Goal: Information Seeking & Learning: Learn about a topic

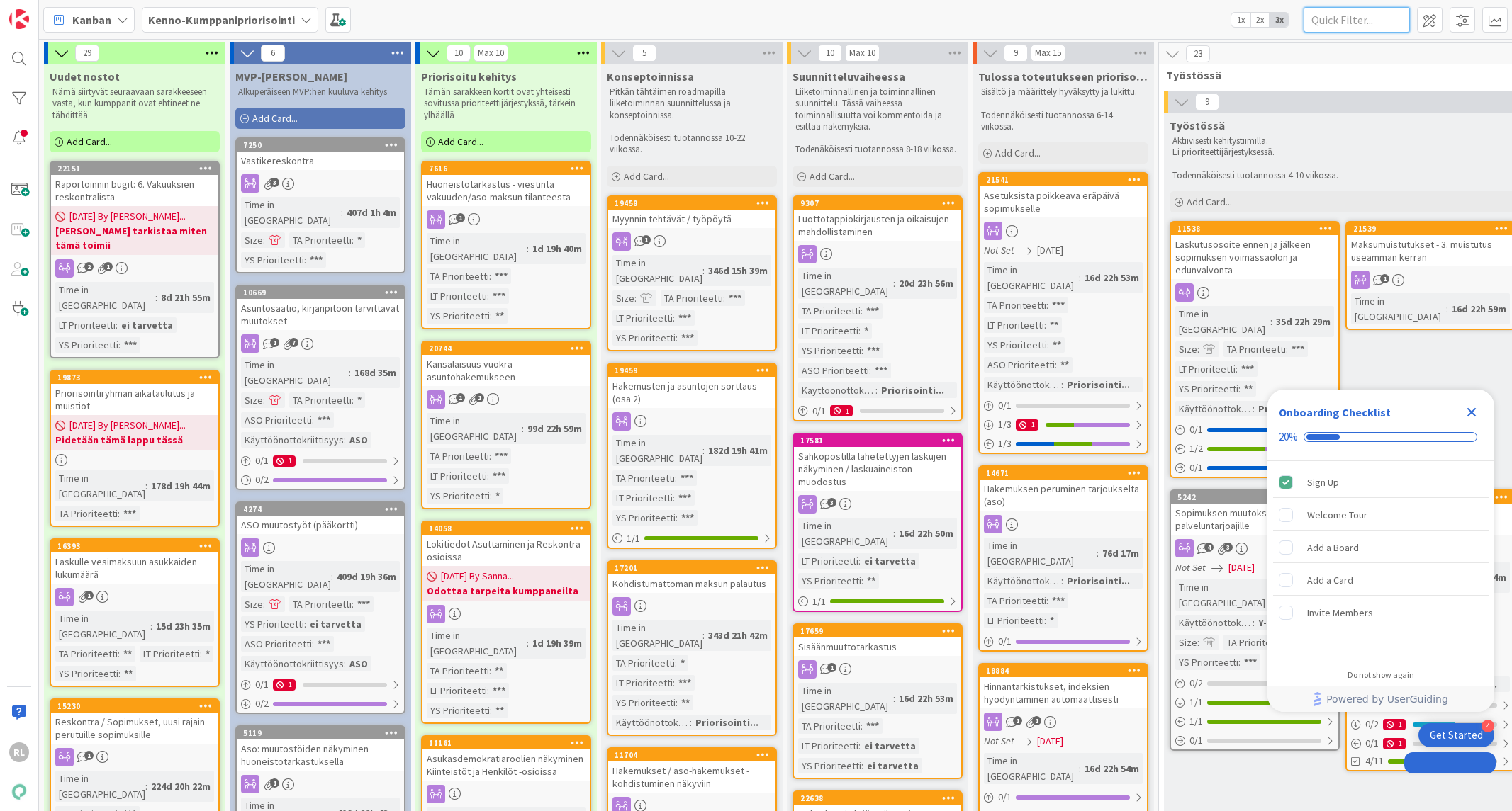
click at [1352, 10] on input "text" at bounding box center [1356, 20] width 106 height 26
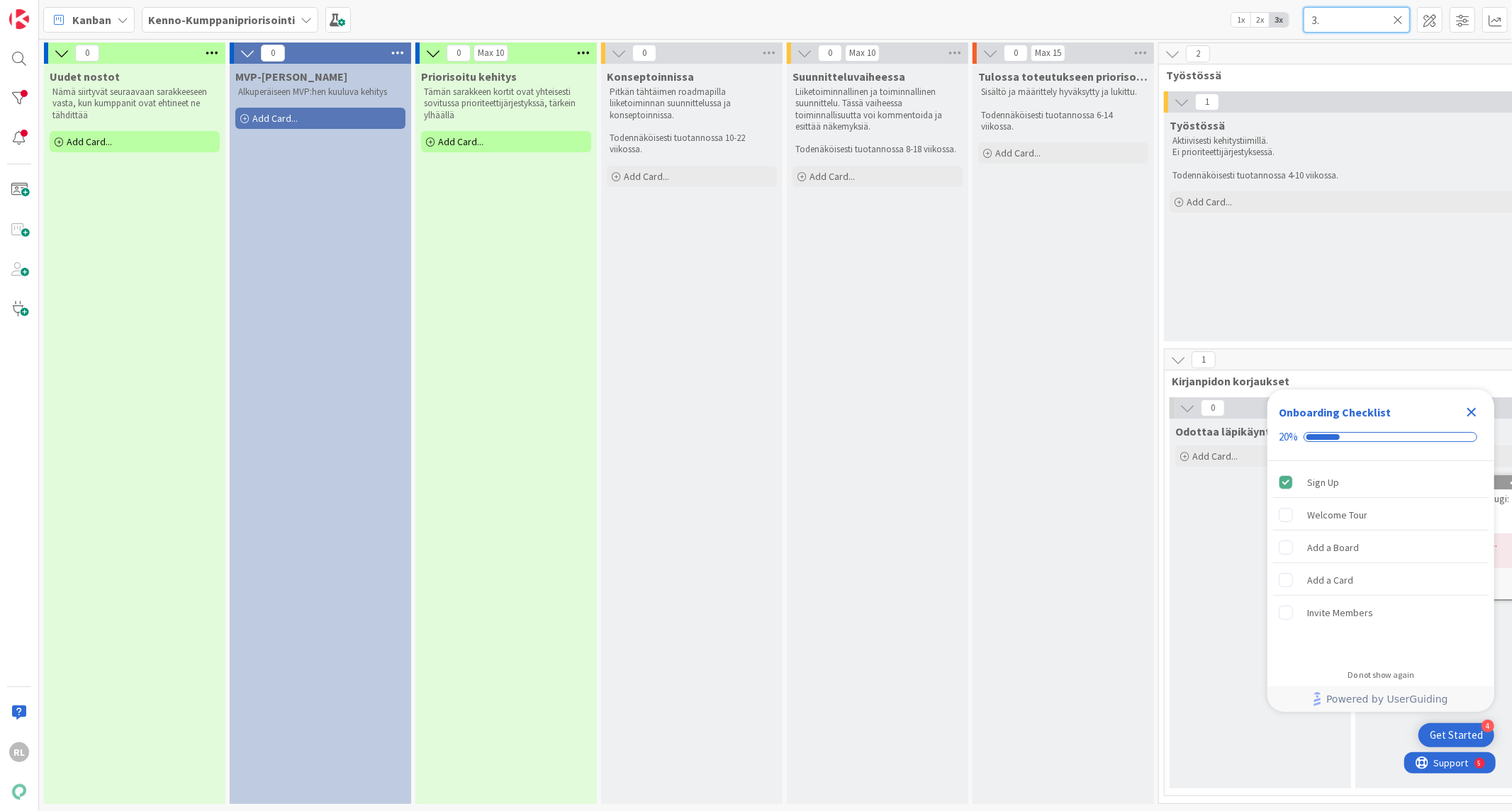
type input "3."
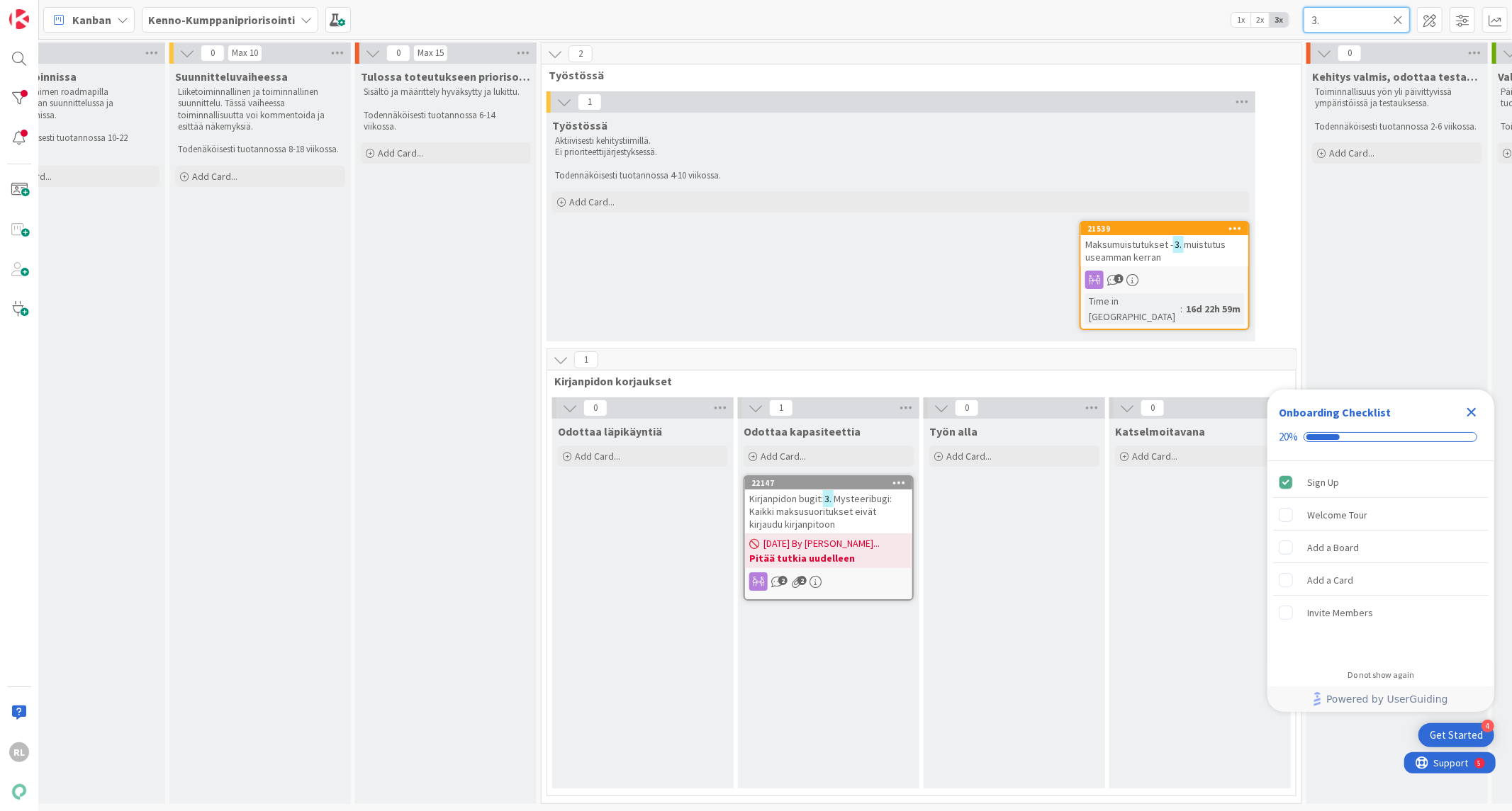
scroll to position [0, 731]
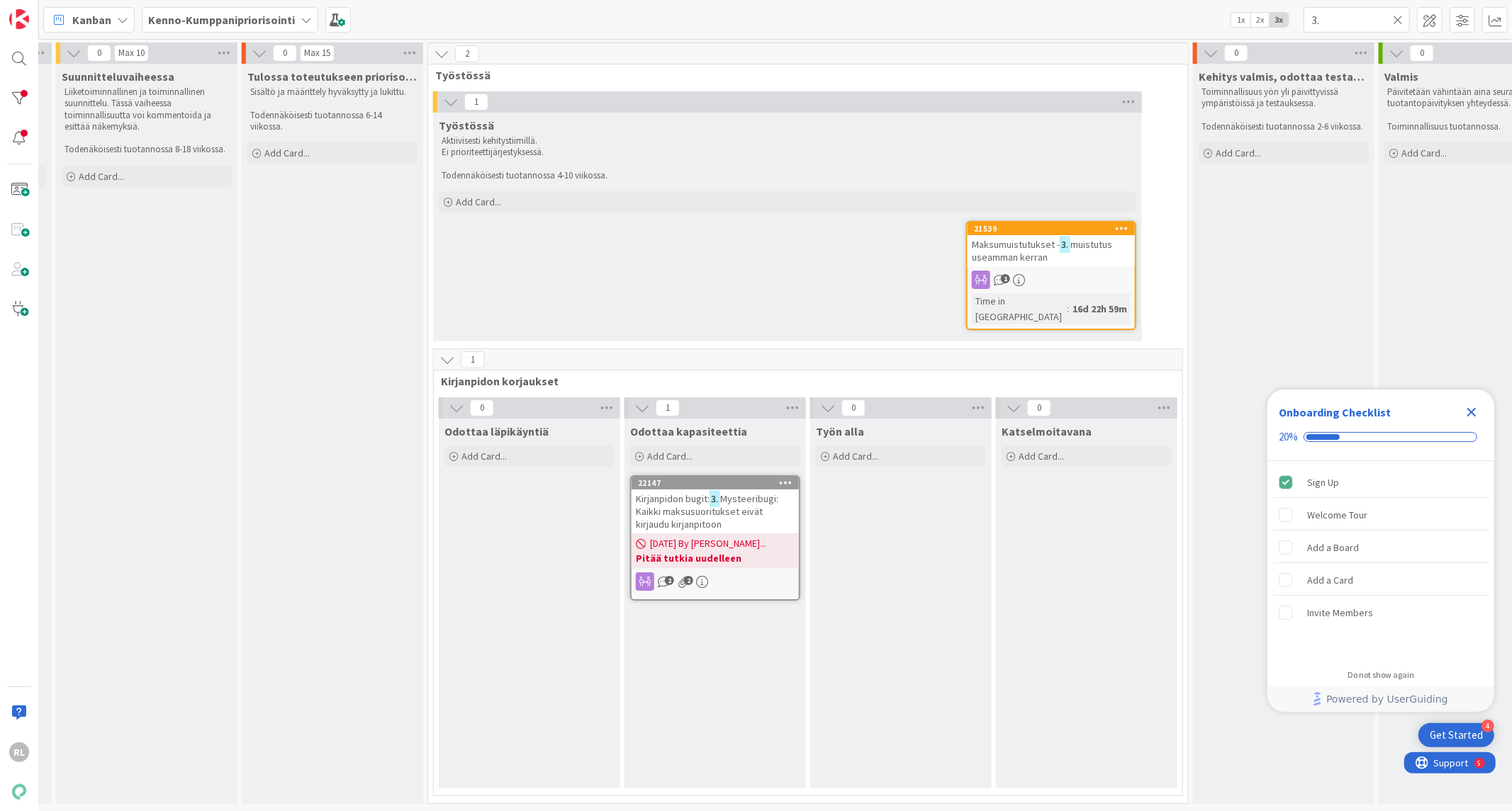
click at [1035, 251] on span "muistutus useamman kerran" at bounding box center [1042, 251] width 140 height 26
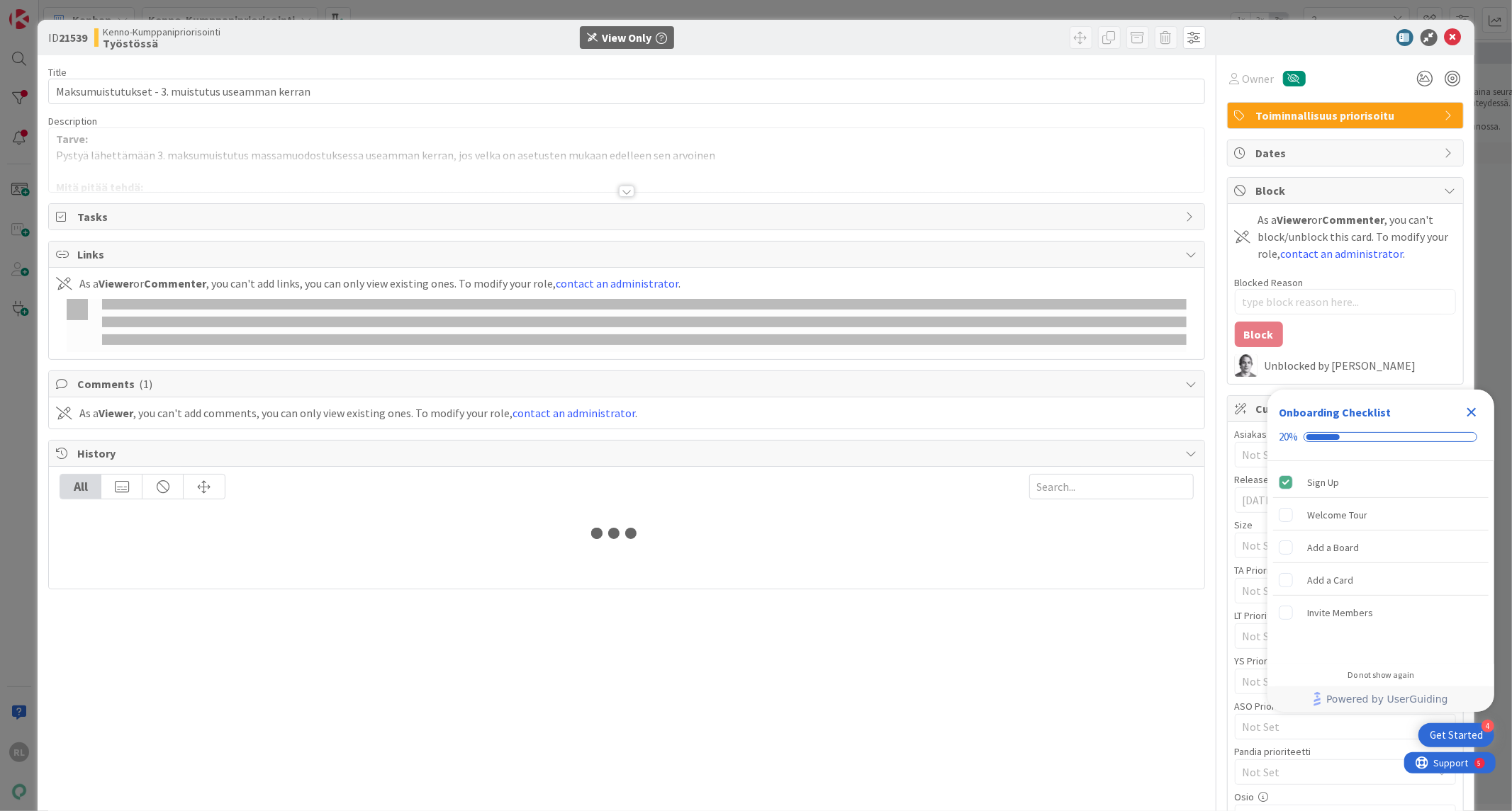
type textarea "x"
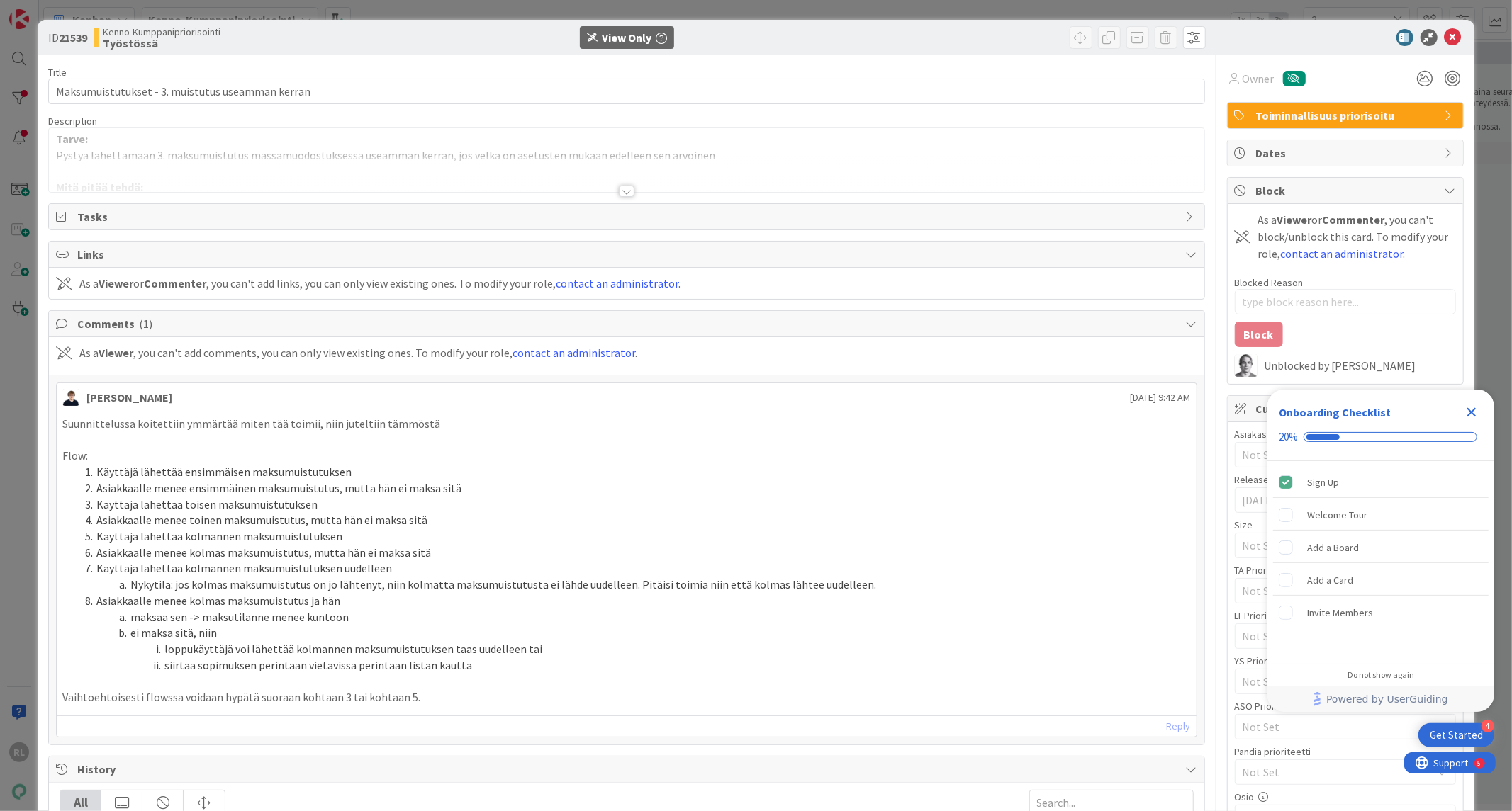
click at [624, 191] on div at bounding box center [626, 191] width 15 height 11
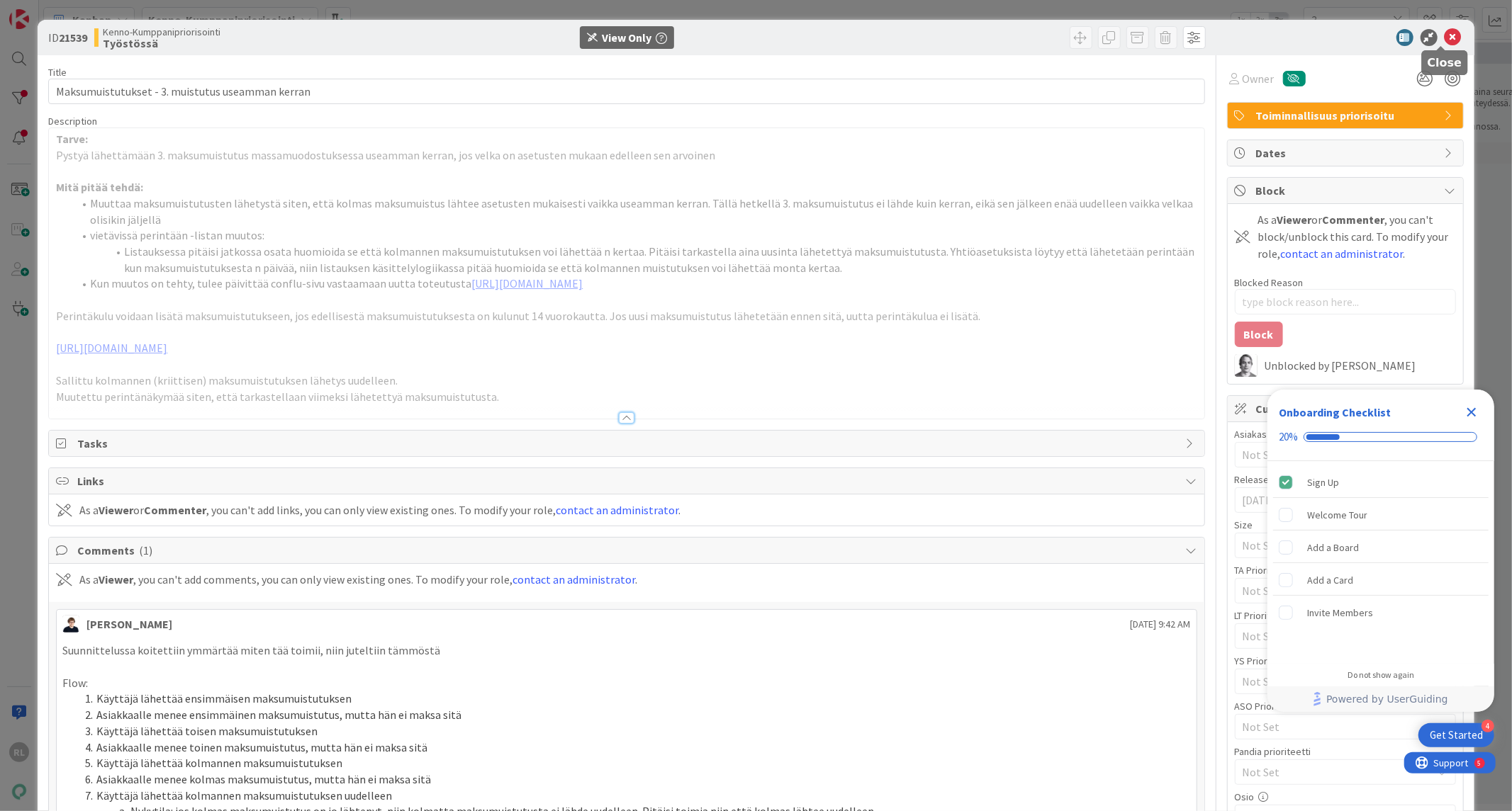
click at [1445, 38] on icon at bounding box center [1453, 37] width 17 height 17
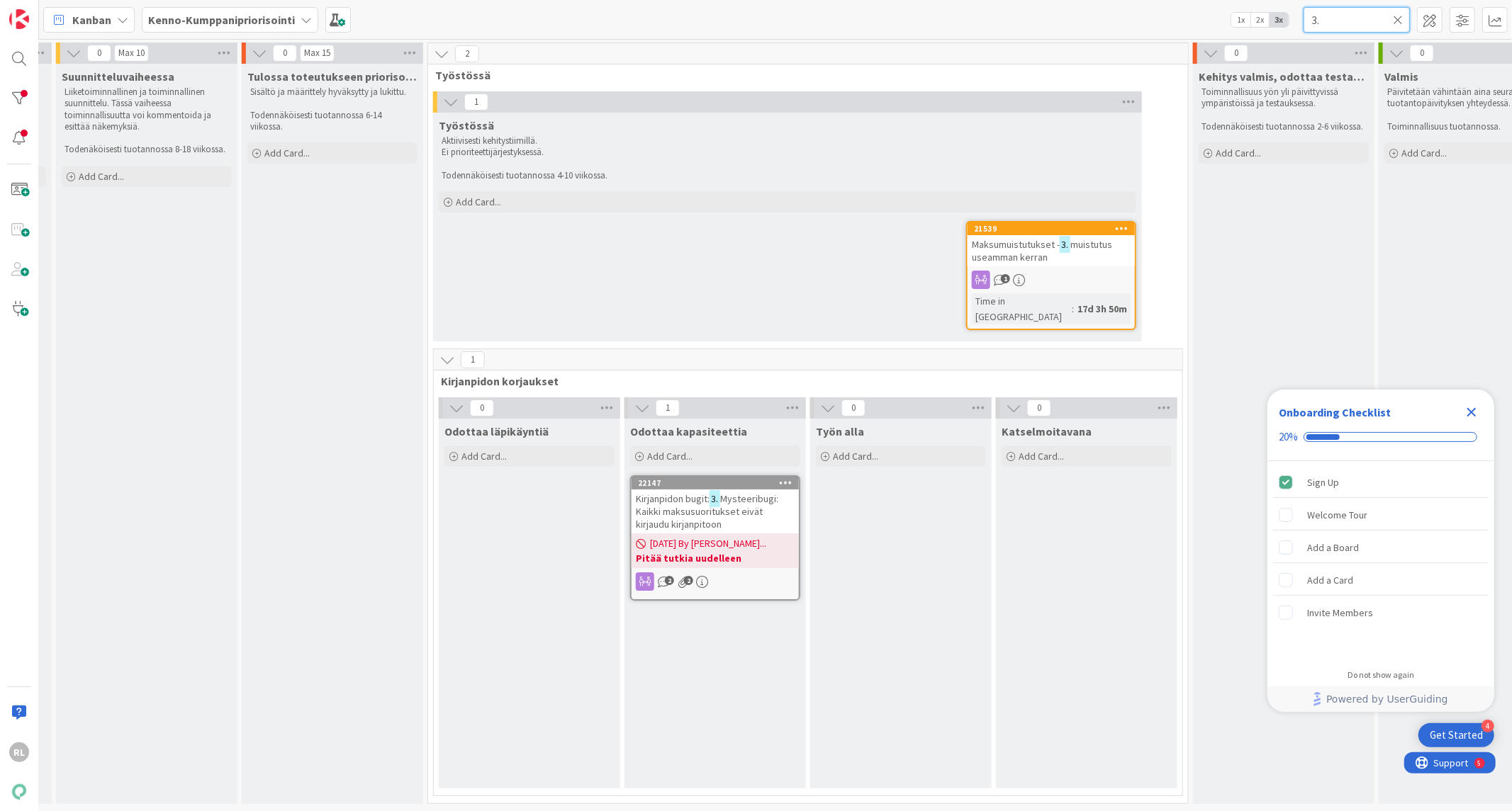
click at [1394, 11] on input "3." at bounding box center [1356, 20] width 106 height 26
drag, startPoint x: 1394, startPoint y: 16, endPoint x: 1376, endPoint y: 41, distance: 30.8
click at [1394, 18] on icon at bounding box center [1397, 19] width 10 height 13
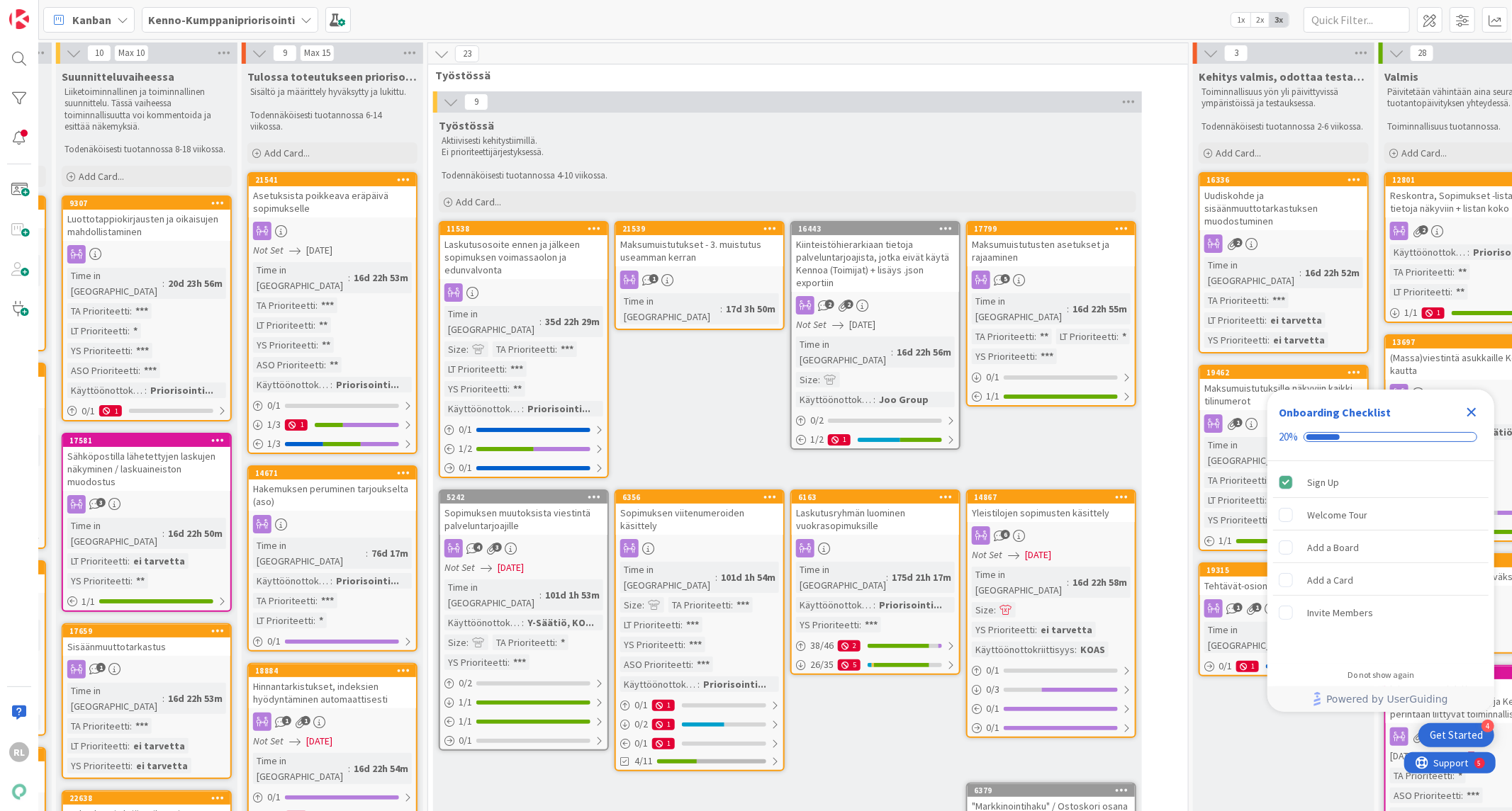
click at [844, 798] on div "Työstössä Aktiivisesti kehitystiimillä. Ei prioriteettijärjestyksessä. Todennäk…" at bounding box center [787, 535] width 709 height 843
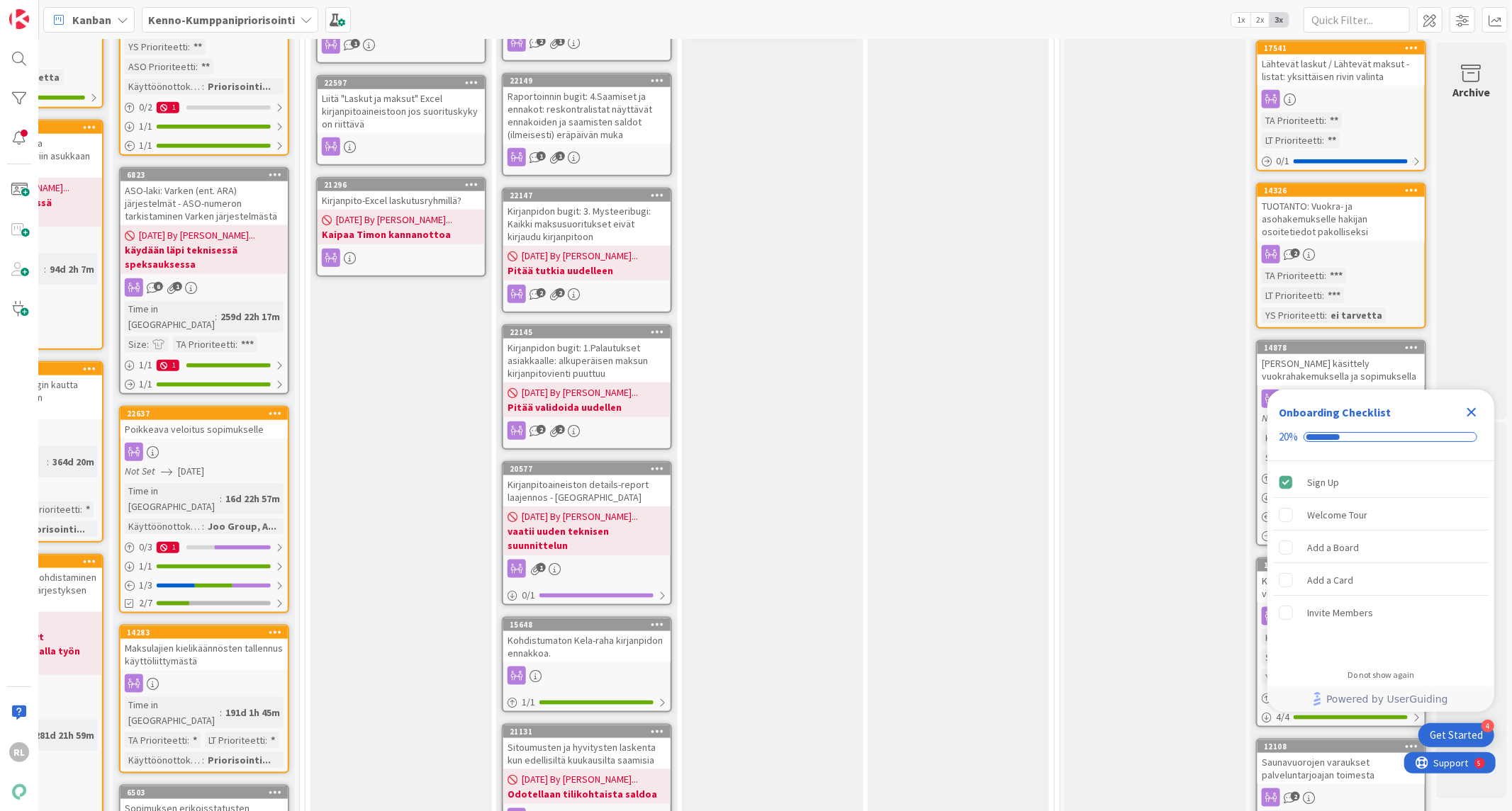
scroll to position [787, 870]
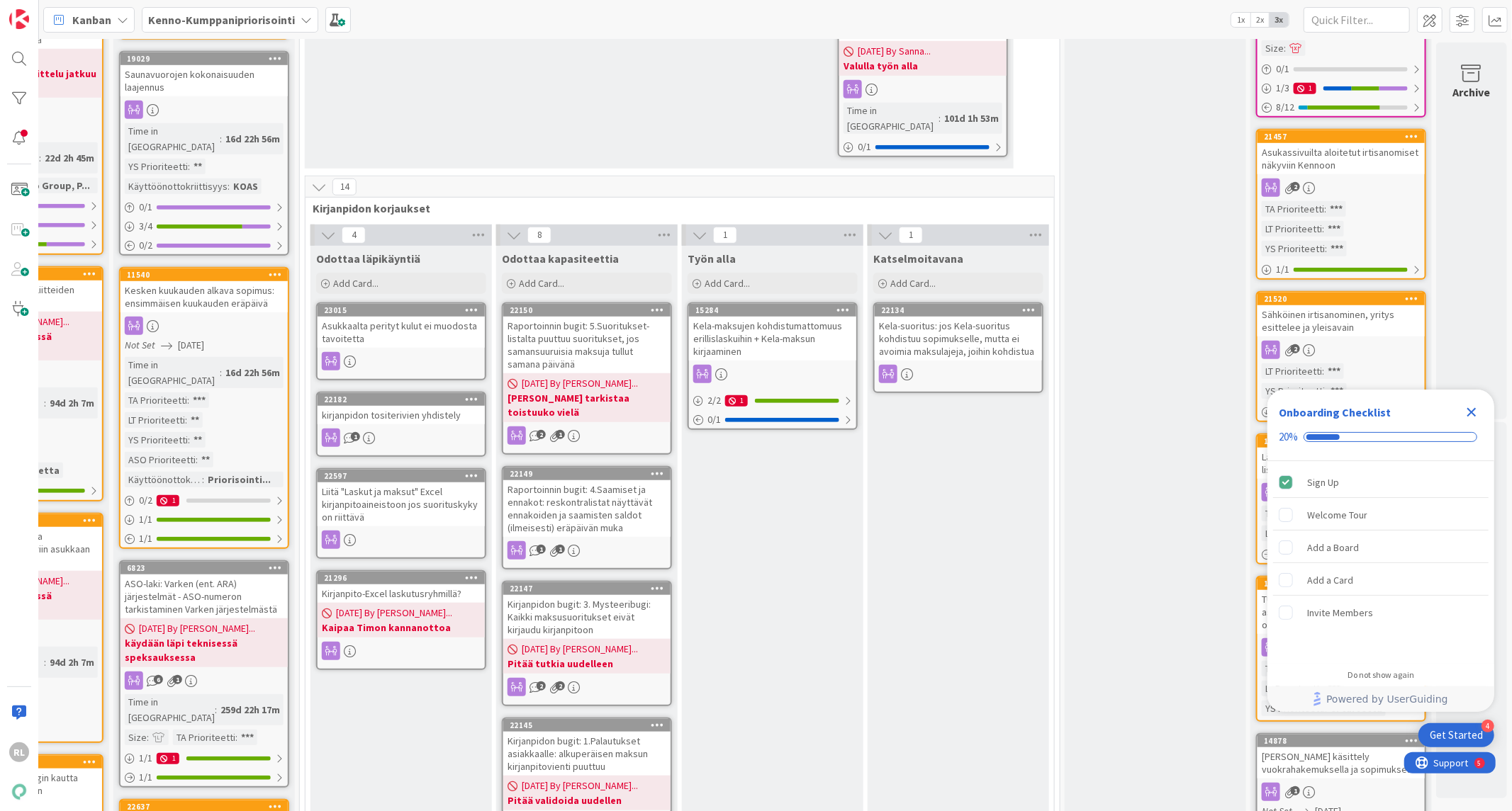
click at [374, 317] on div "Asukkaalta perityt kulut ei muodosta tavoitetta" at bounding box center [401, 333] width 167 height 31
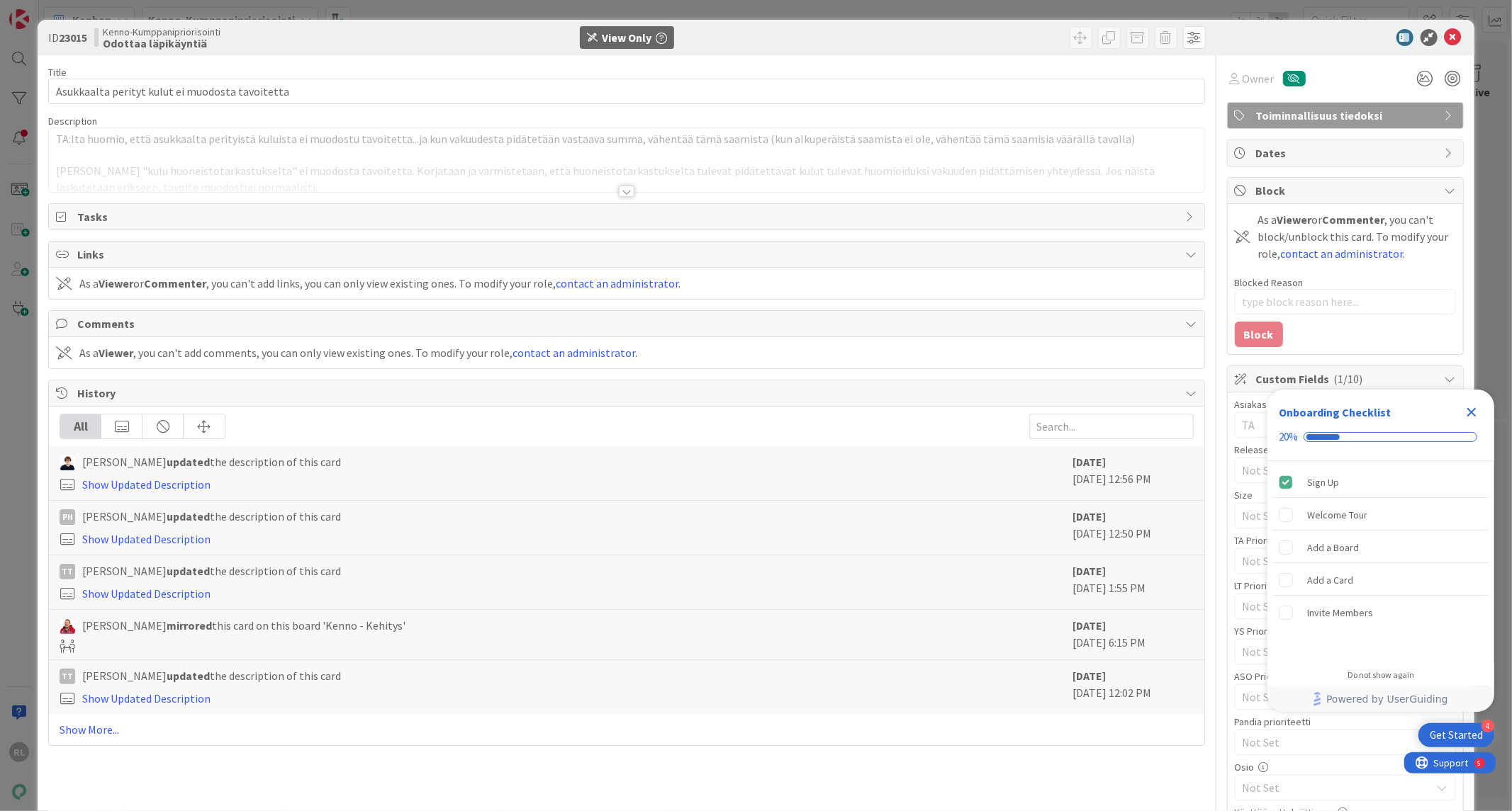
click at [619, 189] on div at bounding box center [626, 191] width 15 height 11
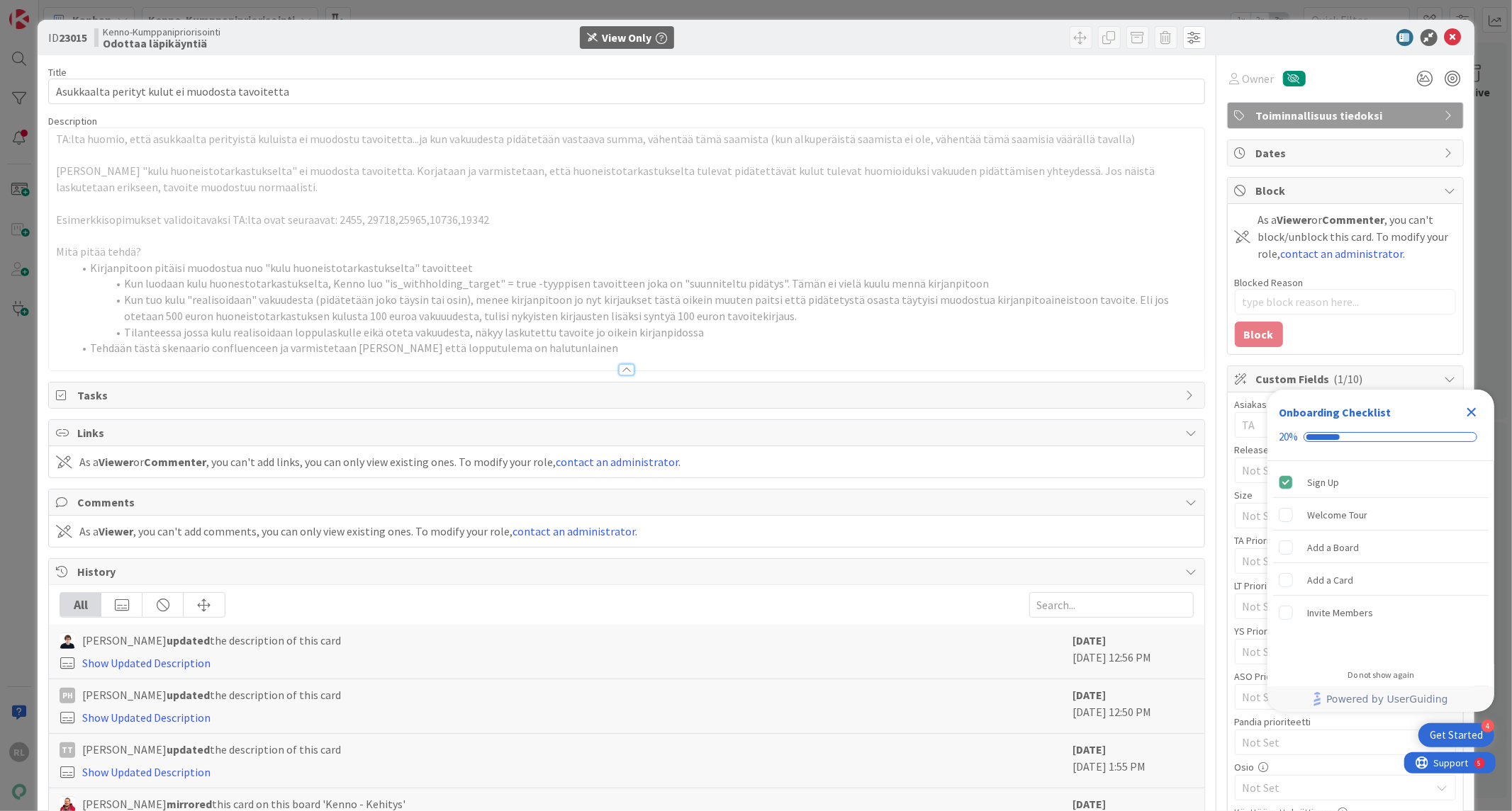
click at [1469, 409] on icon "Close Checklist" at bounding box center [1471, 413] width 9 height 9
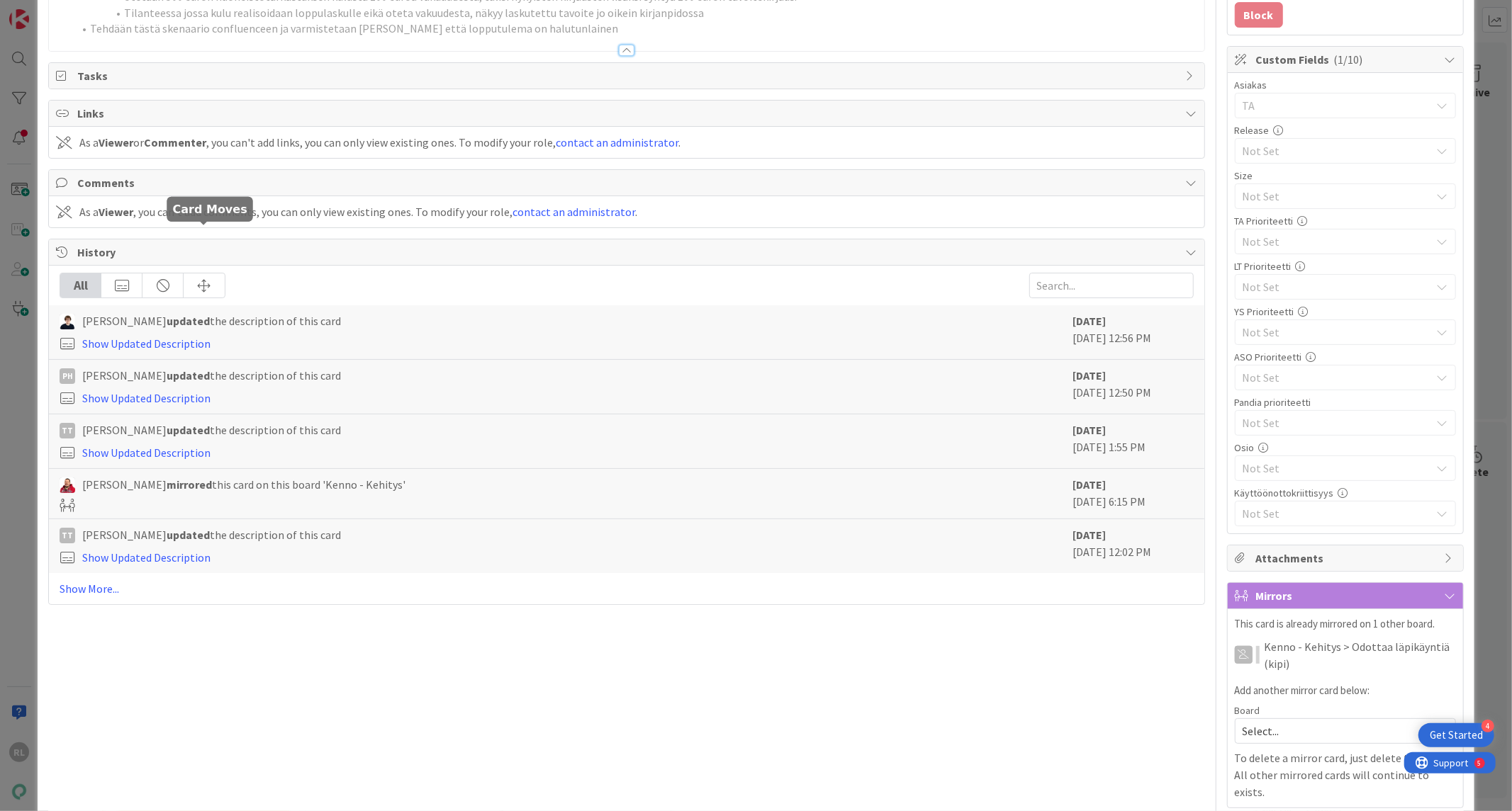
scroll to position [369, 0]
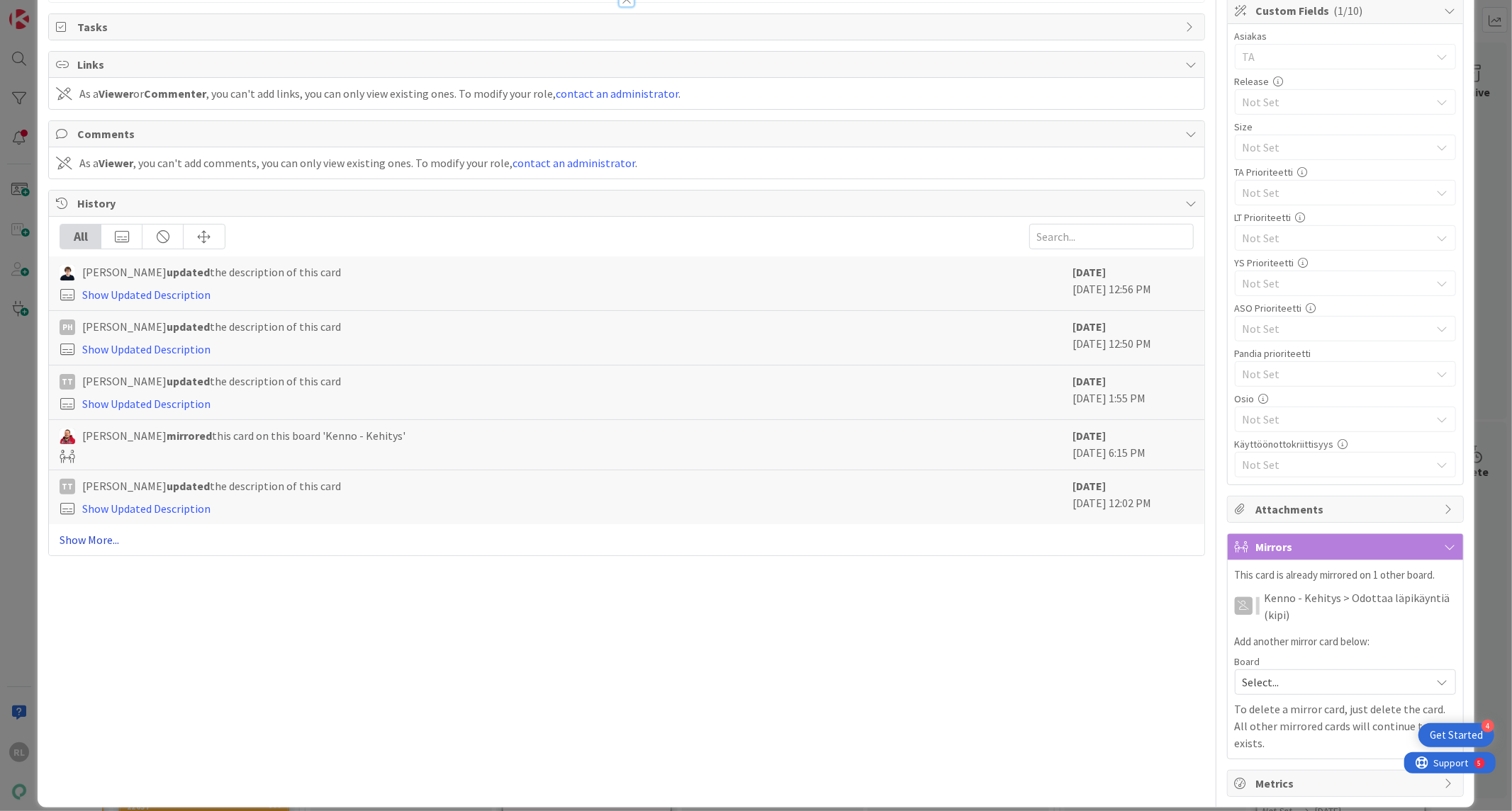
click at [93, 542] on link "Show More..." at bounding box center [626, 540] width 1134 height 17
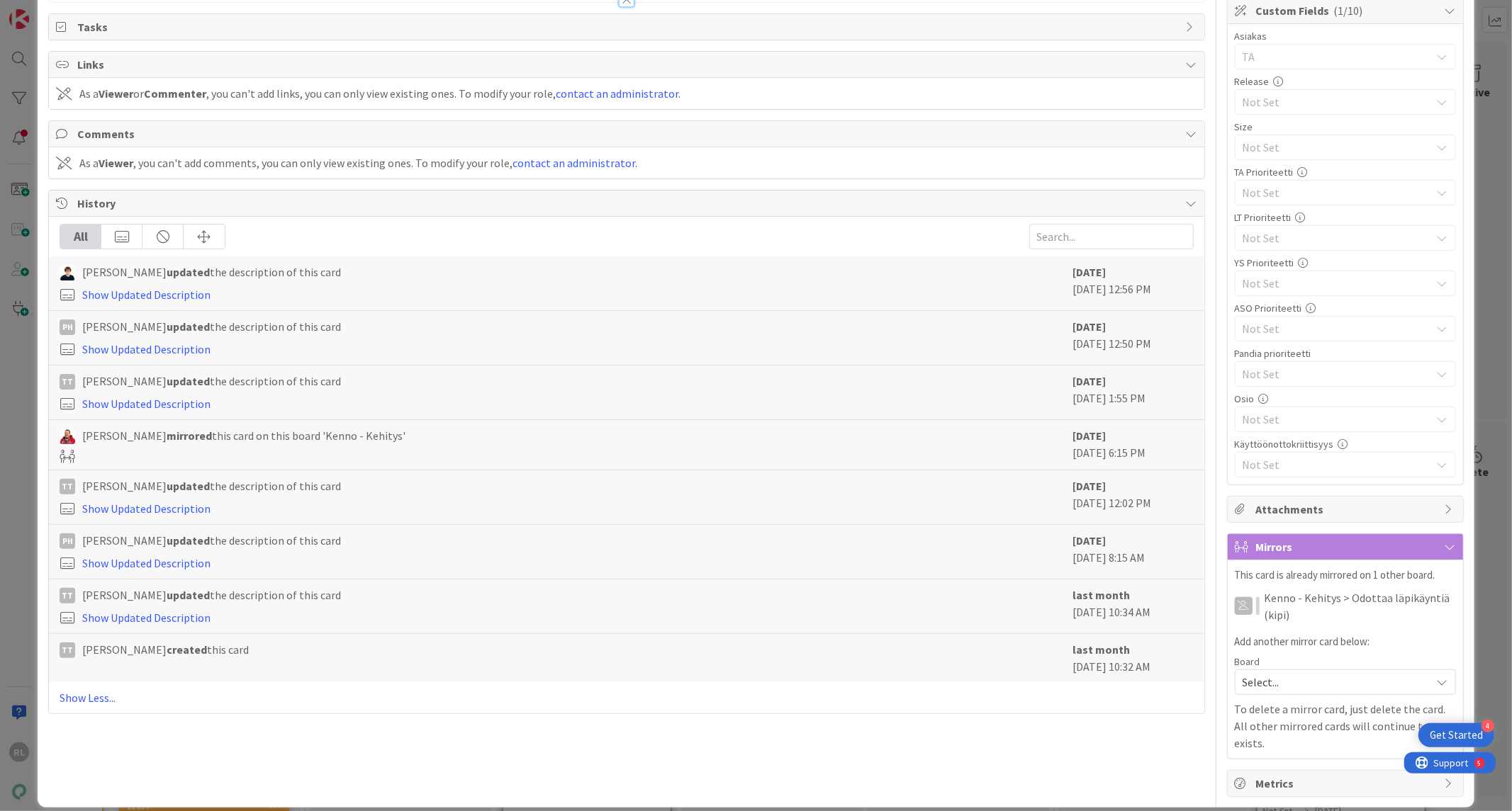
drag, startPoint x: 151, startPoint y: 436, endPoint x: 417, endPoint y: 441, distance: 266.0
click at [417, 441] on div "[PERSON_NAME] mirrored this card on this board '[PERSON_NAME]'" at bounding box center [563, 435] width 1006 height 17
click at [457, 442] on div "[PERSON_NAME] mirrored this card on this board '[PERSON_NAME]'" at bounding box center [563, 435] width 1006 height 17
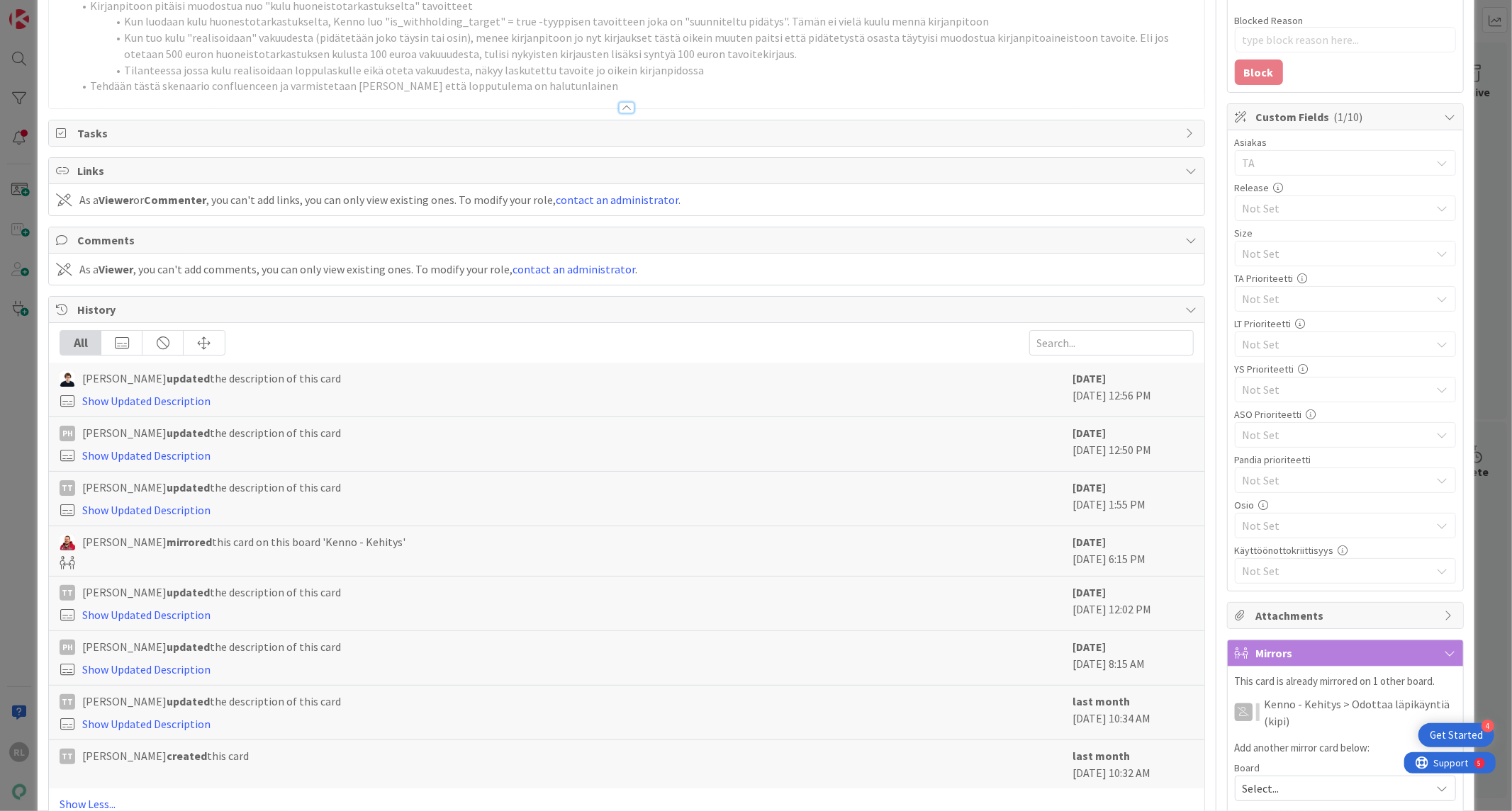
scroll to position [0, 0]
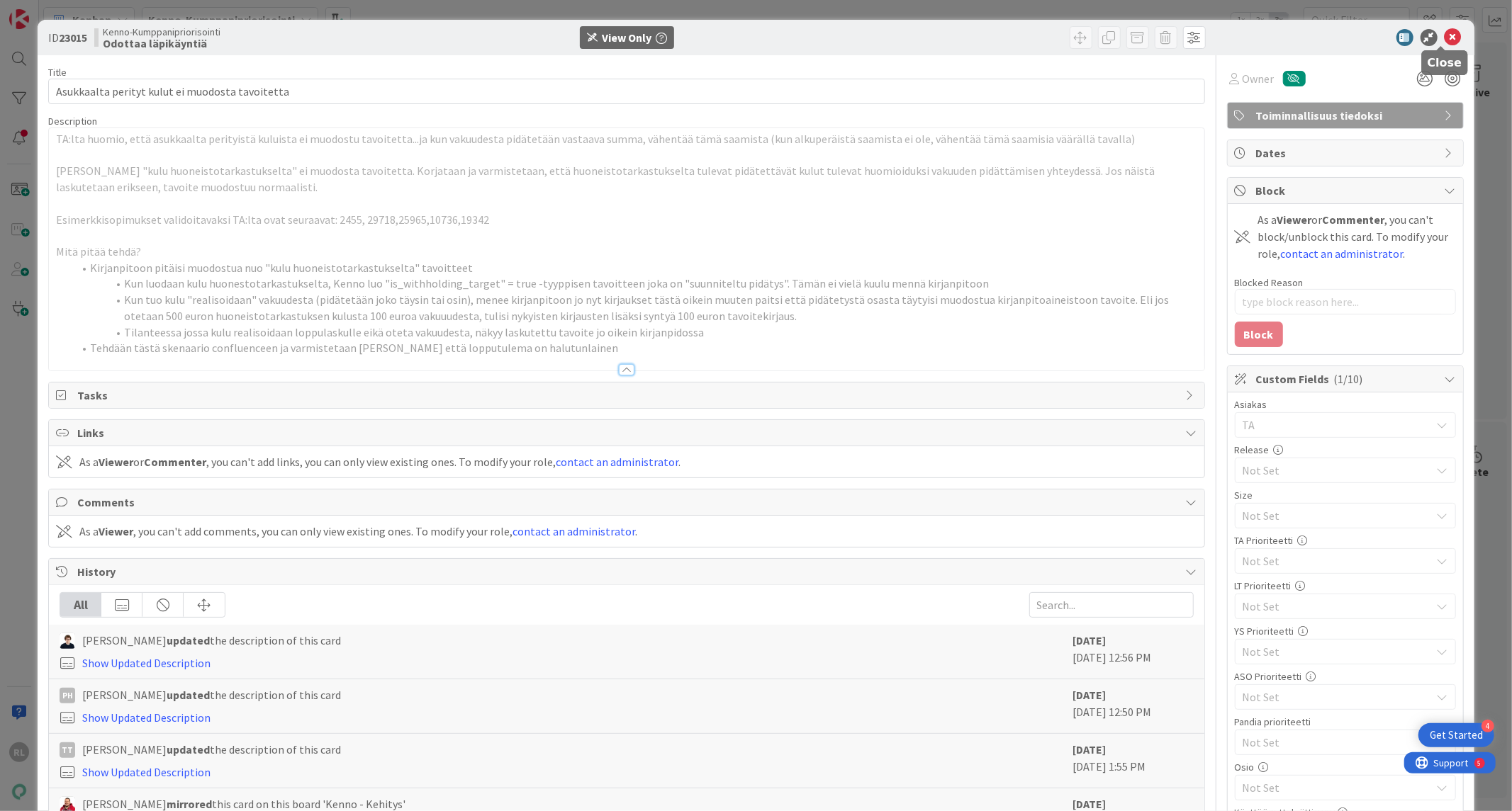
click at [1445, 41] on icon at bounding box center [1453, 37] width 17 height 17
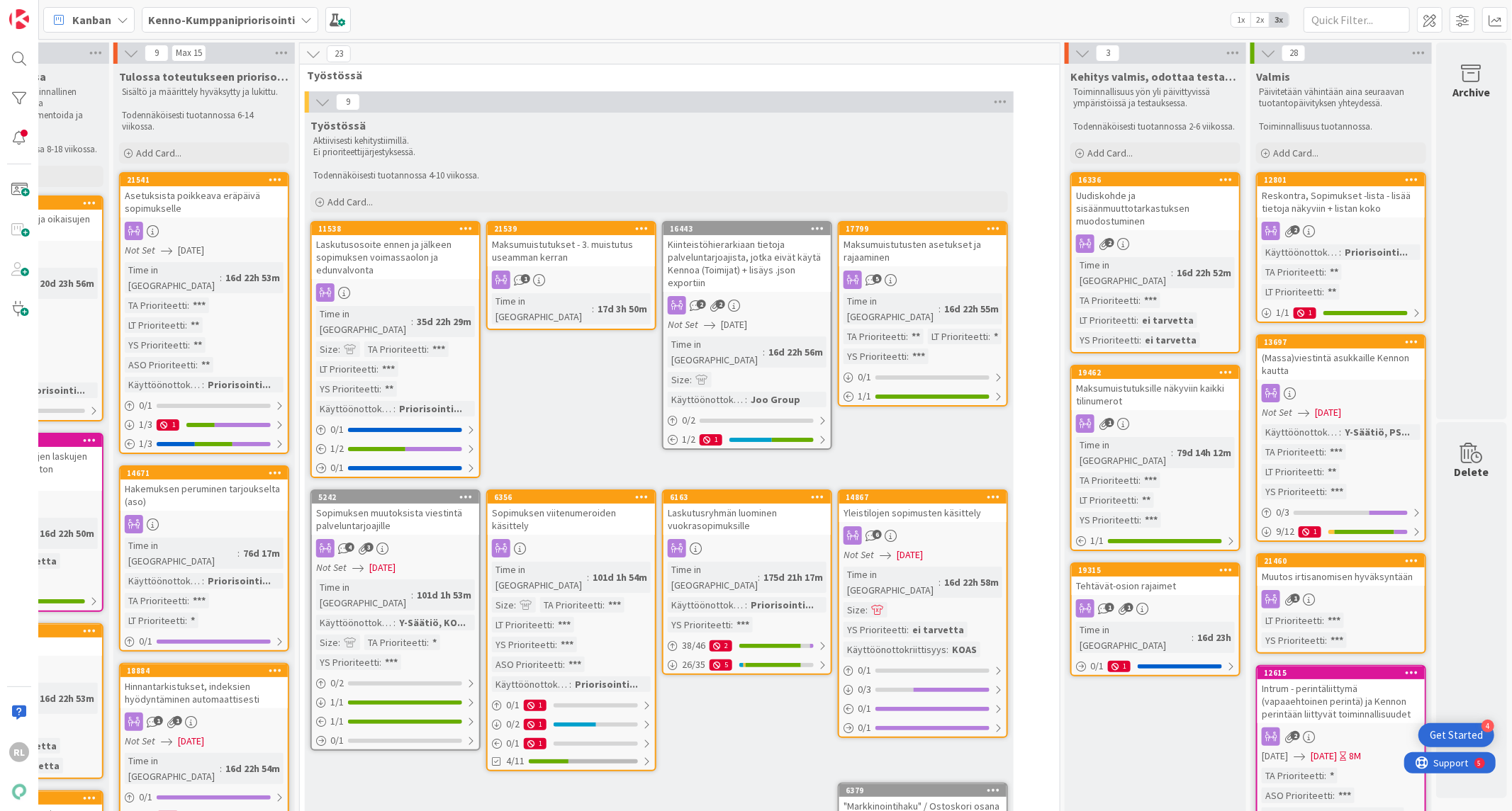
click at [495, 252] on div "Maksumuistutukset - 3. muistutus useamman kerran" at bounding box center [571, 251] width 167 height 31
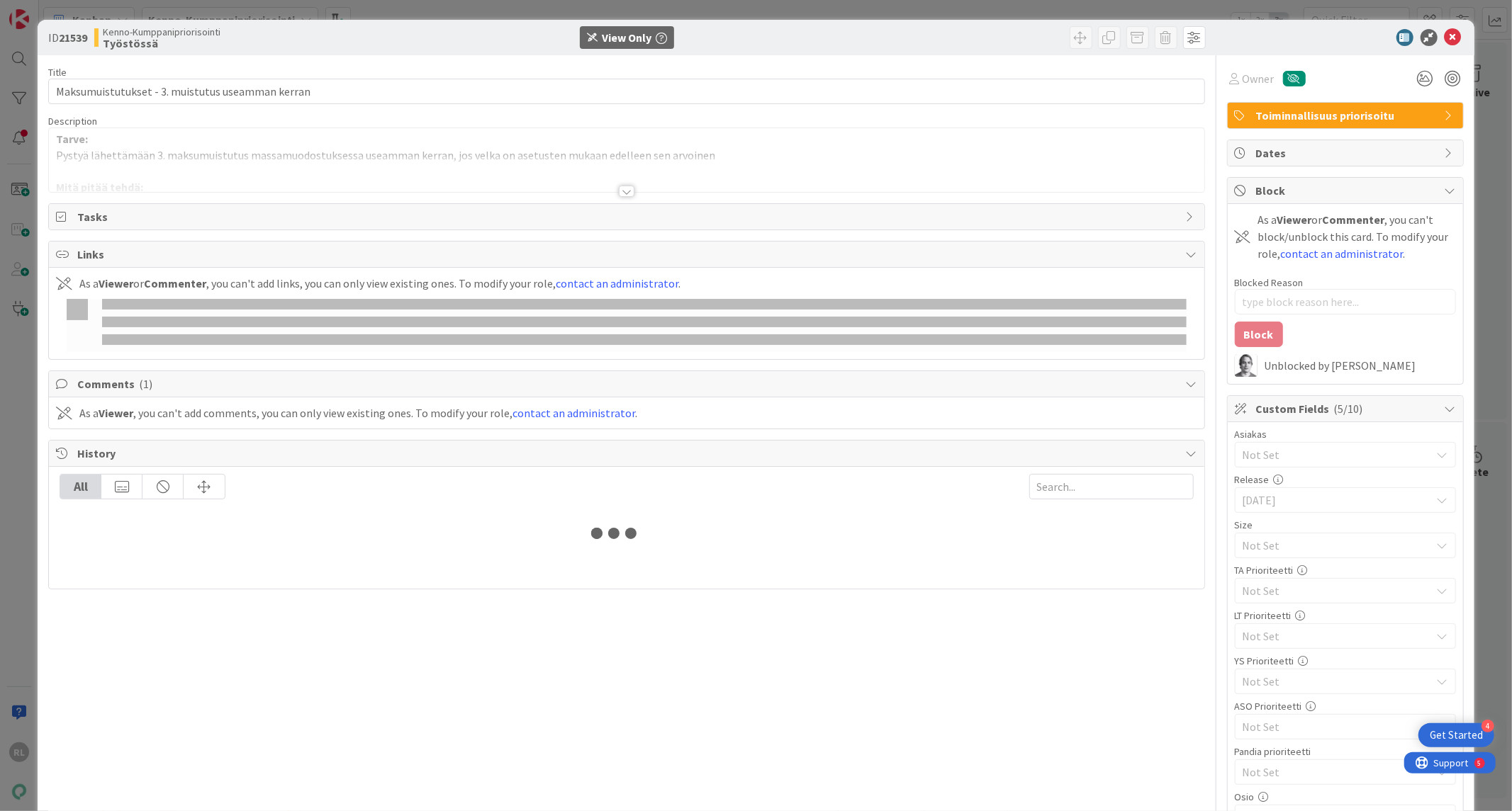
type textarea "x"
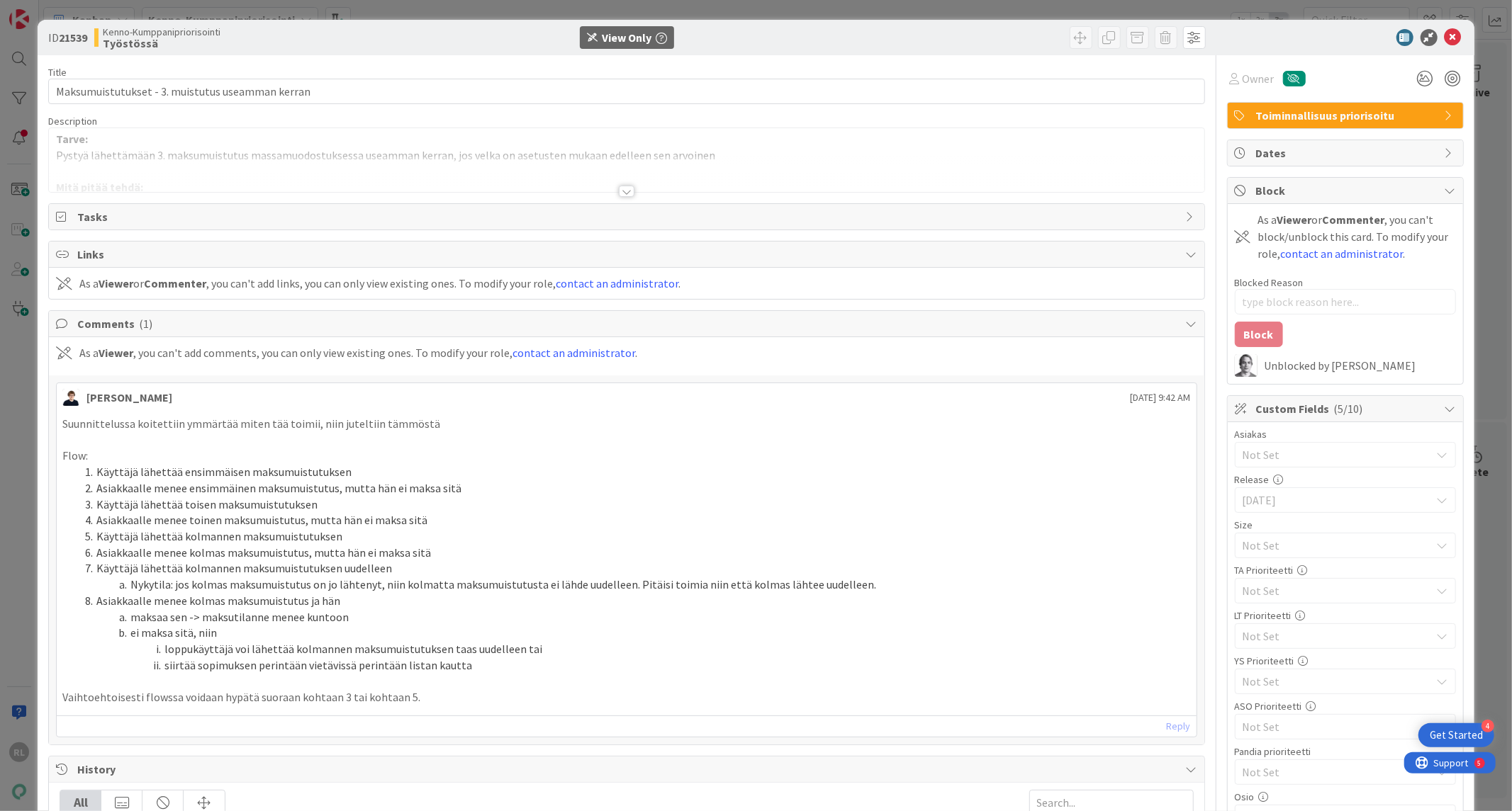
click at [614, 186] on div at bounding box center [625, 184] width 1156 height 15
click at [621, 191] on div at bounding box center [626, 191] width 15 height 11
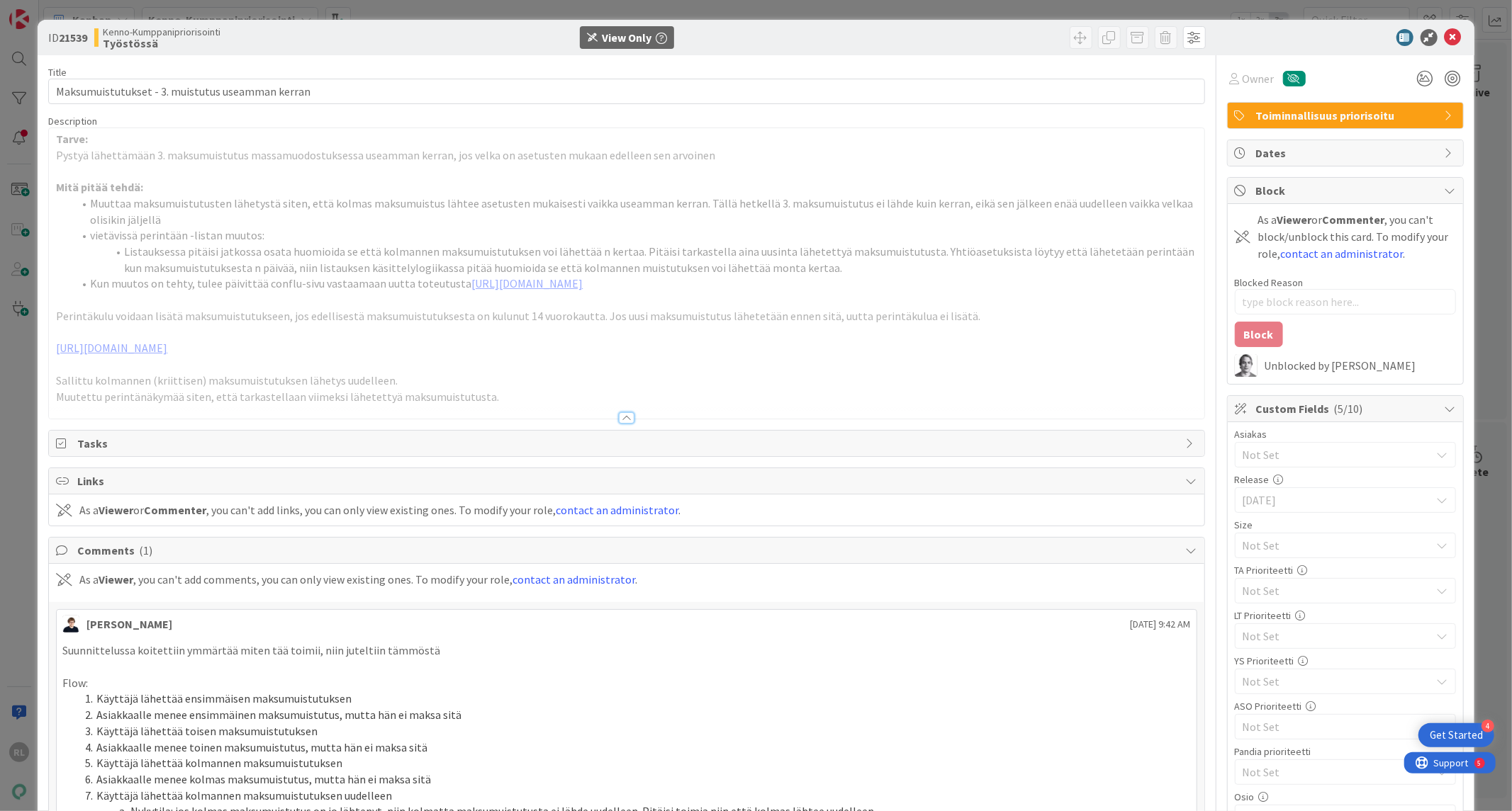
click at [700, 204] on li "Muuttaa maksumuistutusten lähetystä siten, että kolmas maksumuistus lähtee aset…" at bounding box center [634, 211] width 1123 height 32
click at [1445, 31] on icon at bounding box center [1453, 37] width 17 height 17
